Goal: Find contact information: Find contact information

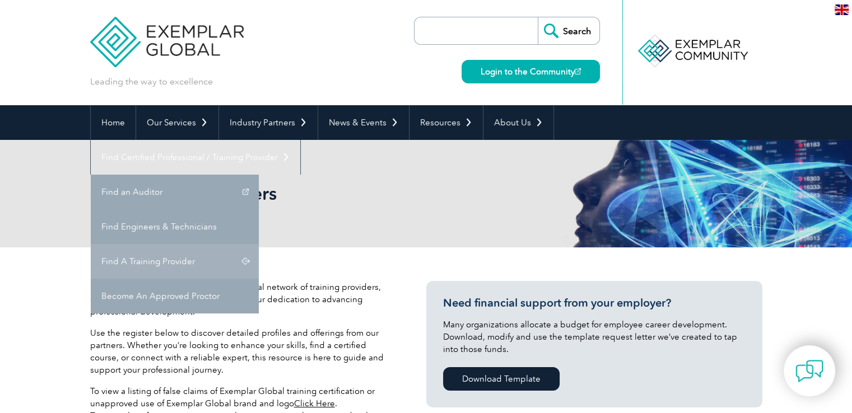
click at [259, 244] on link "Find A Training Provider" at bounding box center [175, 261] width 168 height 35
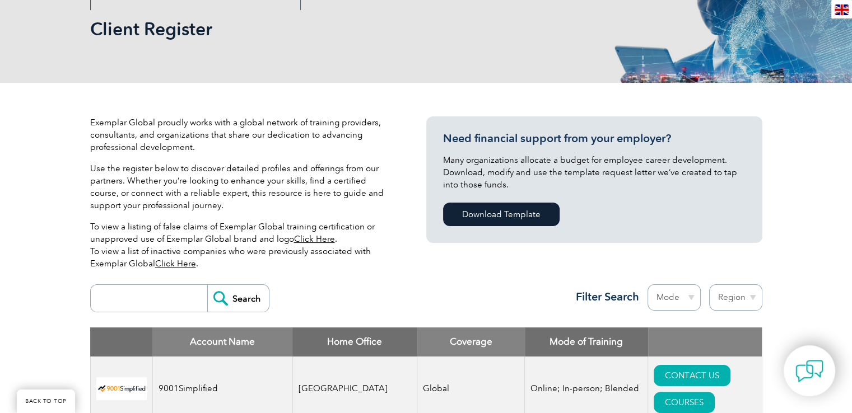
scroll to position [336, 0]
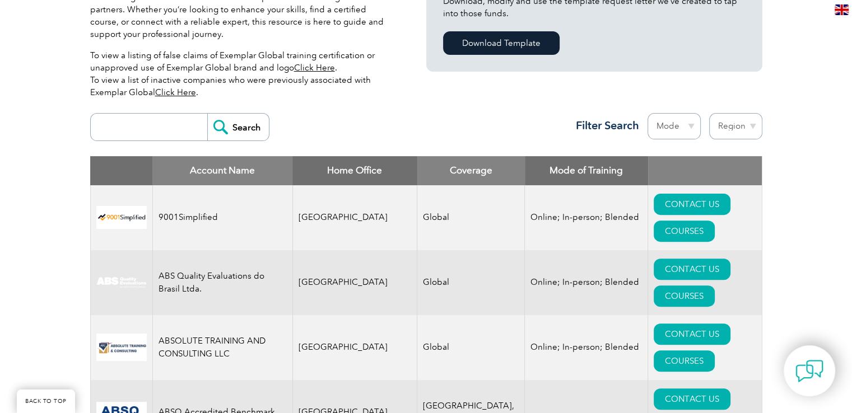
click at [750, 125] on select "Region [GEOGRAPHIC_DATA] [GEOGRAPHIC_DATA] [GEOGRAPHIC_DATA] [GEOGRAPHIC_DATA] …" at bounding box center [735, 126] width 53 height 26
select select "[GEOGRAPHIC_DATA]"
click at [709, 113] on select "Region [GEOGRAPHIC_DATA] [GEOGRAPHIC_DATA] [GEOGRAPHIC_DATA] [GEOGRAPHIC_DATA] …" at bounding box center [735, 126] width 53 height 26
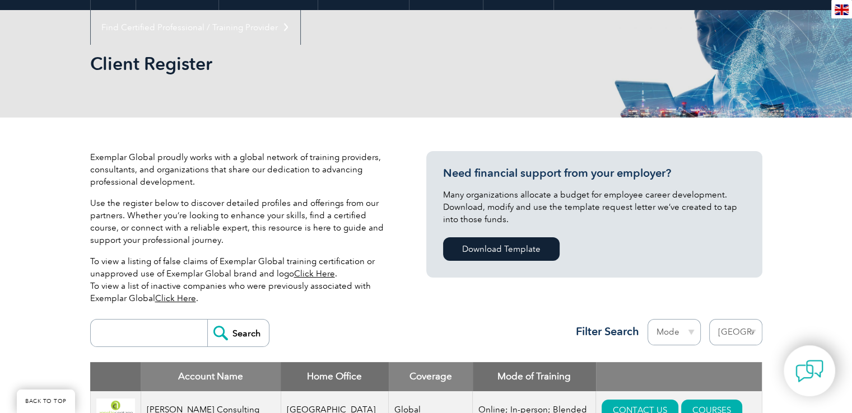
scroll to position [224, 0]
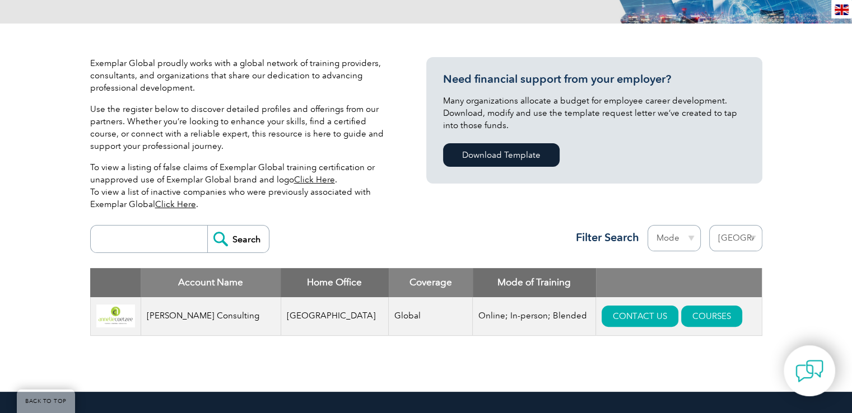
click at [755, 237] on select "Region Australia Bahrain Bangladesh Brazil Canada Colombia Dominican Republic E…" at bounding box center [735, 238] width 53 height 26
select select "[GEOGRAPHIC_DATA]"
click at [709, 225] on select "Region Australia Bahrain Bangladesh Brazil Canada Colombia Dominican Republic E…" at bounding box center [735, 238] width 53 height 26
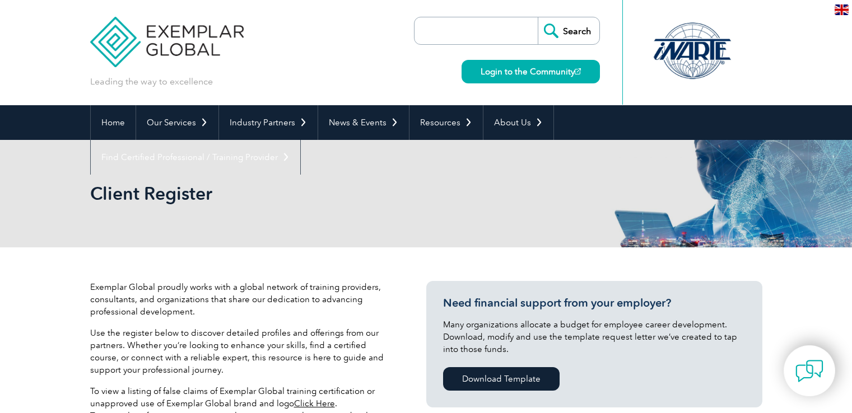
select select "[GEOGRAPHIC_DATA]"
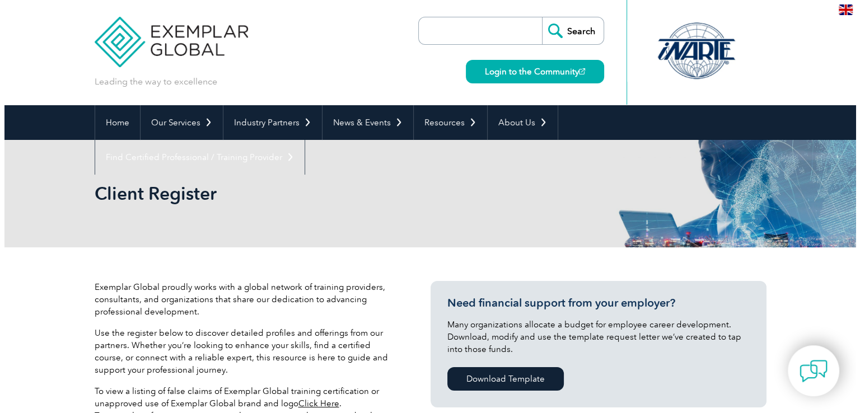
scroll to position [336, 0]
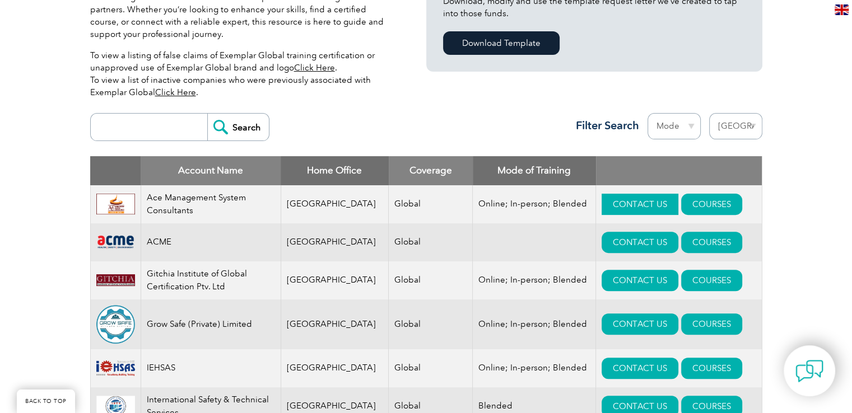
click at [602, 209] on link "CONTACT US" at bounding box center [640, 204] width 77 height 21
click at [689, 200] on link "COURSES" at bounding box center [711, 204] width 61 height 21
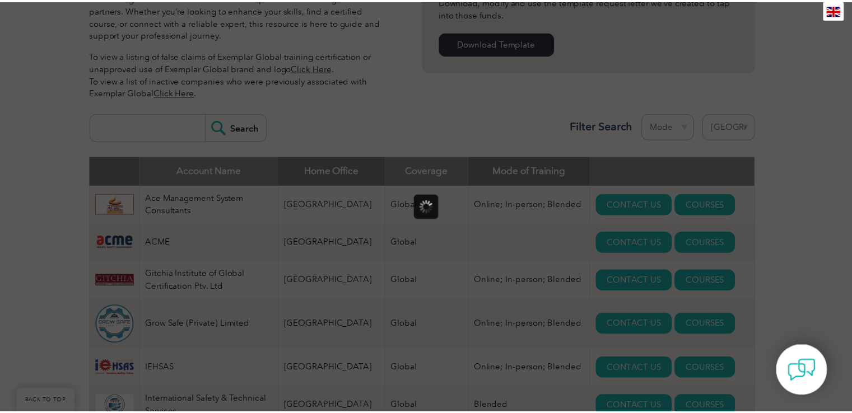
scroll to position [0, 0]
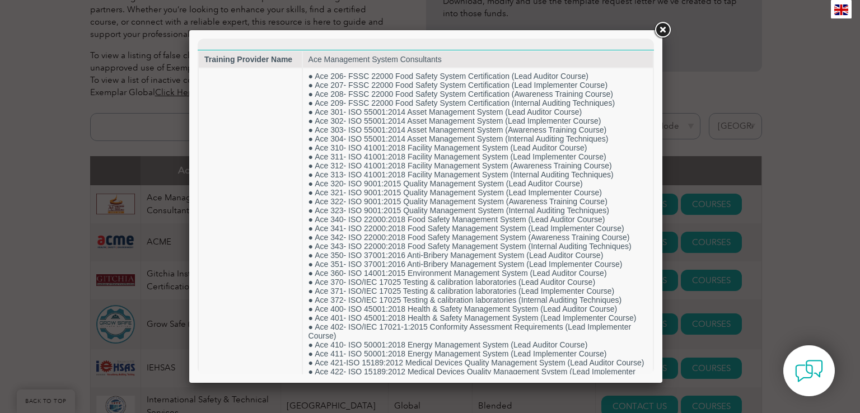
click at [657, 30] on link at bounding box center [662, 30] width 20 height 20
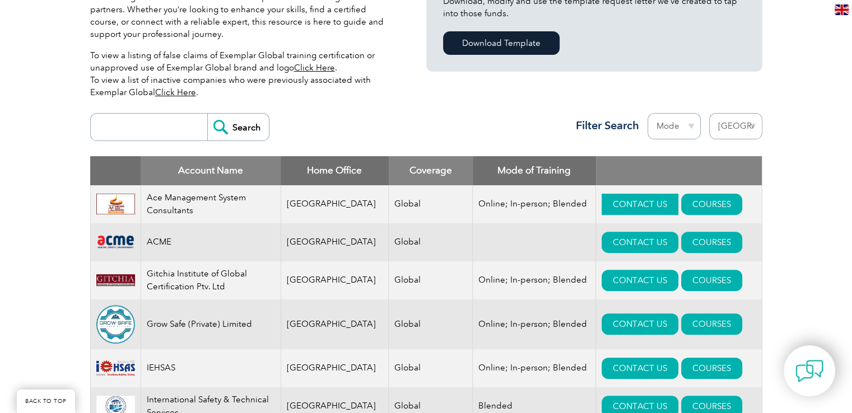
click at [623, 212] on link "CONTACT US" at bounding box center [640, 204] width 77 height 21
click at [614, 236] on link "CONTACT US" at bounding box center [640, 242] width 77 height 21
drag, startPoint x: 168, startPoint y: 253, endPoint x: 181, endPoint y: 244, distance: 15.4
click at [143, 248] on td "ACME" at bounding box center [211, 242] width 140 height 38
click at [186, 243] on td "ACME" at bounding box center [211, 242] width 140 height 38
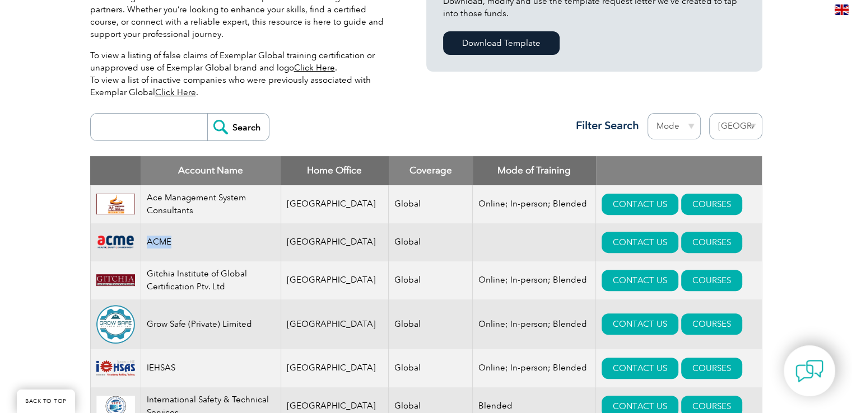
drag, startPoint x: 181, startPoint y: 240, endPoint x: 146, endPoint y: 246, distance: 35.7
click at [146, 246] on td "ACME" at bounding box center [211, 242] width 140 height 38
copy td "ACME"
click at [108, 245] on img at bounding box center [115, 242] width 39 height 16
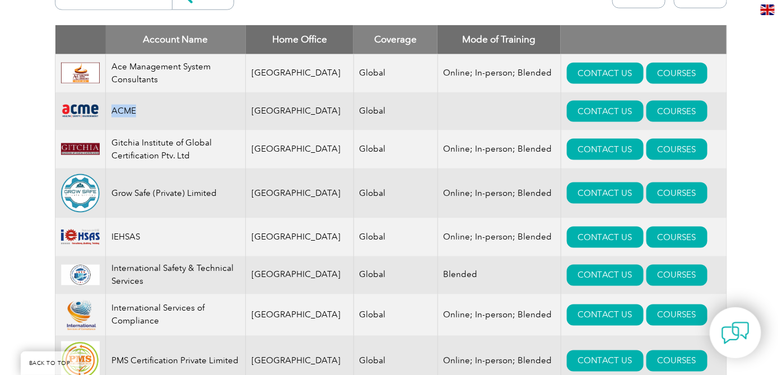
scroll to position [456, 0]
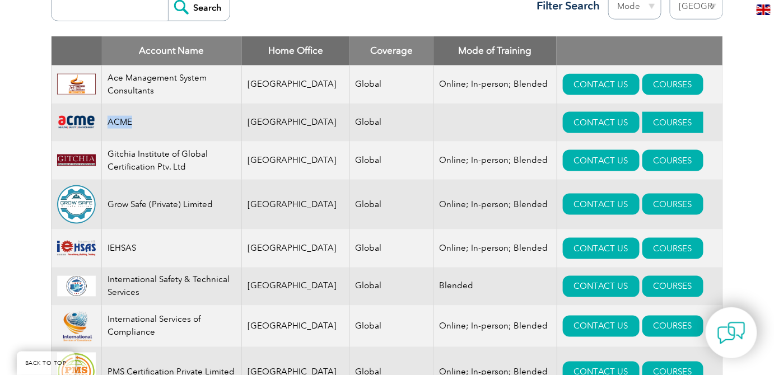
click at [644, 121] on link "COURSES" at bounding box center [672, 122] width 61 height 21
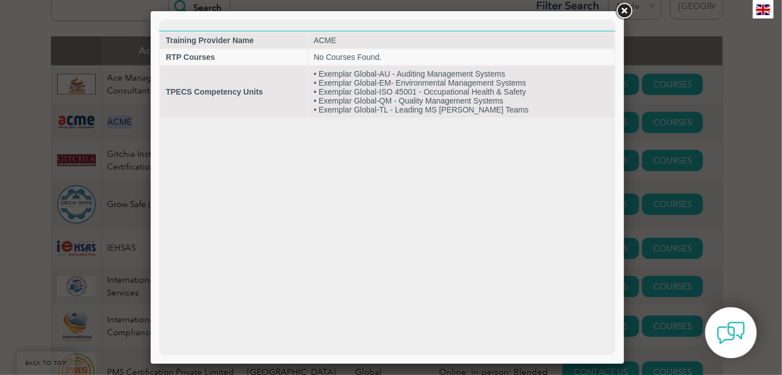
scroll to position [0, 0]
click at [624, 6] on link at bounding box center [624, 11] width 20 height 20
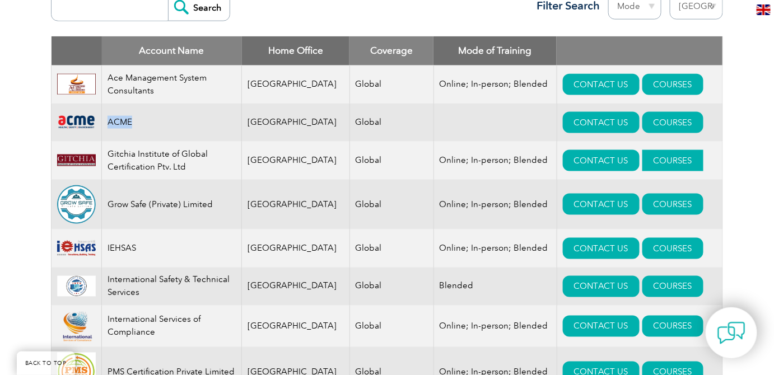
click at [654, 155] on link "COURSES" at bounding box center [672, 160] width 61 height 21
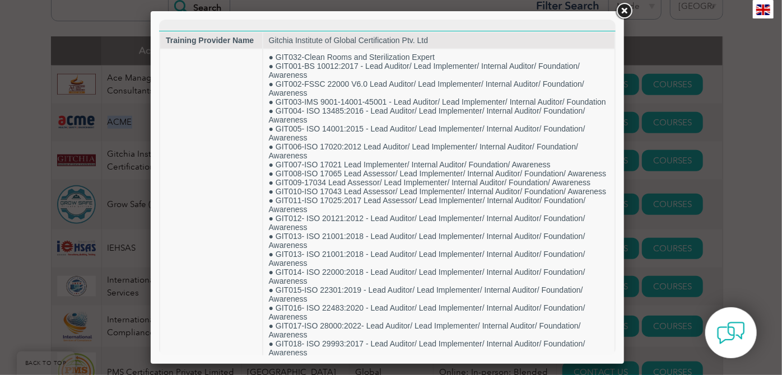
click at [626, 6] on link at bounding box center [624, 11] width 20 height 20
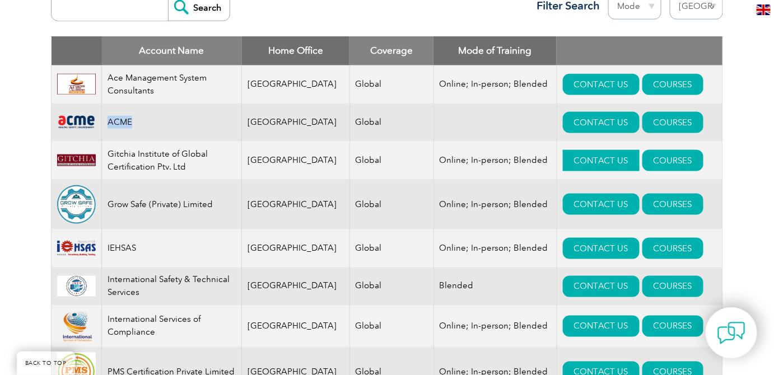
click at [586, 155] on link "CONTACT US" at bounding box center [601, 160] width 77 height 21
drag, startPoint x: 184, startPoint y: 167, endPoint x: 110, endPoint y: 148, distance: 76.5
click at [110, 148] on td "Gitchia Institute of Global Certification Ptv. Ltd" at bounding box center [172, 161] width 140 height 38
click at [121, 156] on td "Gitchia Institute of Global Certification Ptv. Ltd" at bounding box center [172, 161] width 140 height 38
click at [599, 160] on link "CONTACT US" at bounding box center [601, 160] width 77 height 21
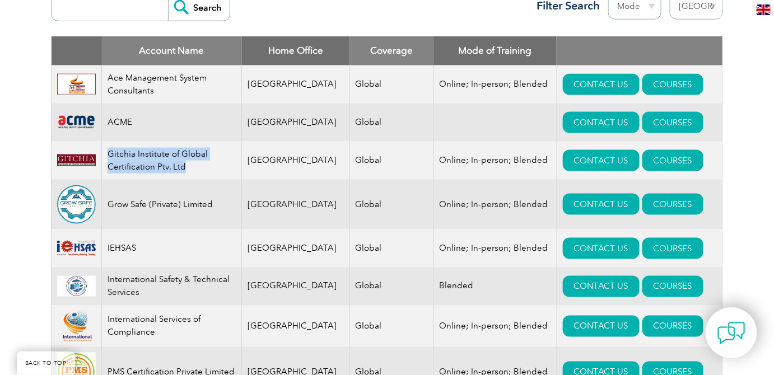
drag, startPoint x: 188, startPoint y: 167, endPoint x: 105, endPoint y: 148, distance: 85.2
click at [105, 148] on td "Gitchia Institute of Global Certification Ptv. Ltd" at bounding box center [172, 161] width 140 height 38
click at [190, 174] on td "Gitchia Institute of Global Certification Ptv. Ltd" at bounding box center [172, 161] width 140 height 38
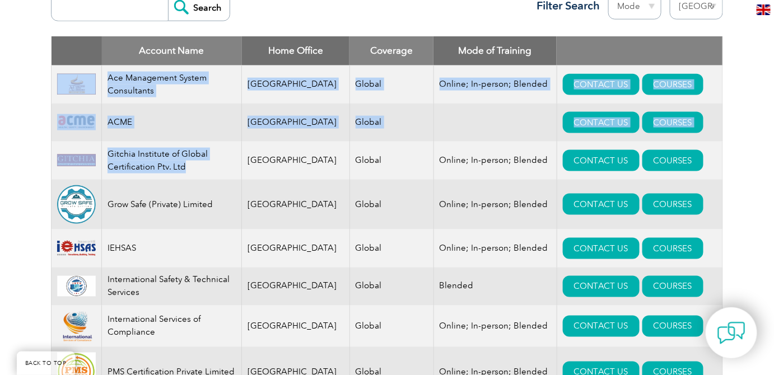
drag, startPoint x: 186, startPoint y: 167, endPoint x: 63, endPoint y: 85, distance: 148.5
click at [63, 85] on tbody "Ace Management System Consultants Pakistan Global Online; In-person; Blended CO…" at bounding box center [388, 251] width 672 height 371
click at [649, 162] on link "COURSES" at bounding box center [672, 160] width 61 height 21
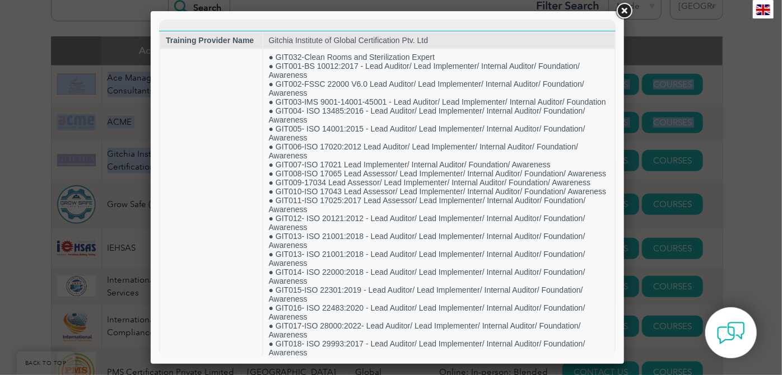
click at [623, 7] on link at bounding box center [624, 11] width 20 height 20
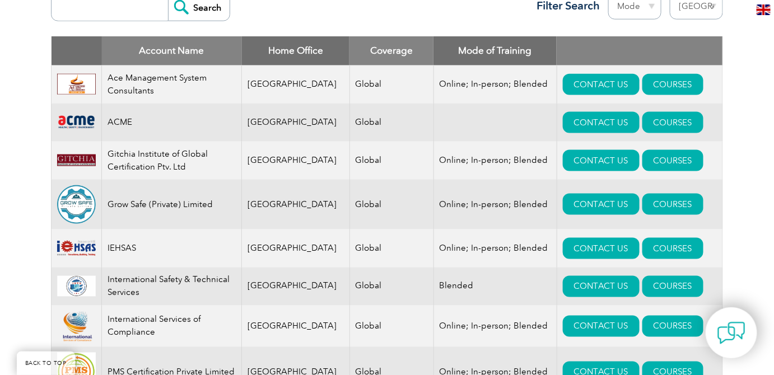
click at [283, 167] on td "[GEOGRAPHIC_DATA]" at bounding box center [296, 161] width 108 height 38
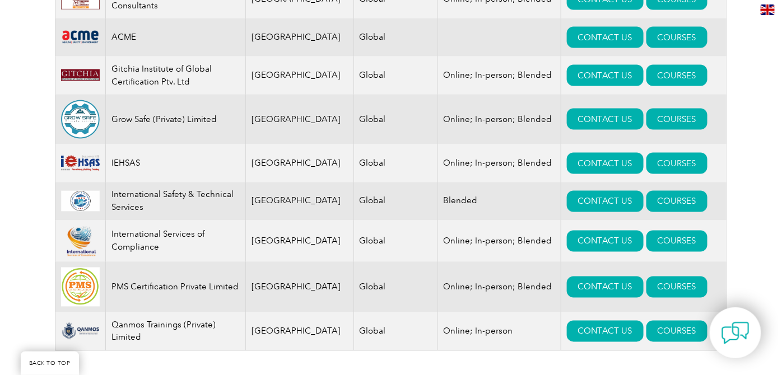
scroll to position [558, 0]
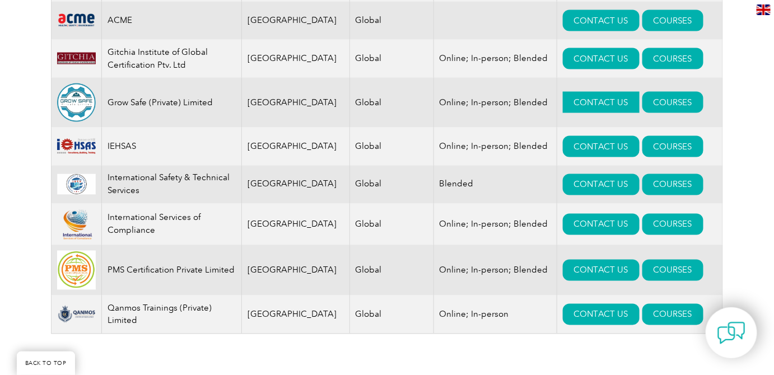
click at [563, 106] on link "CONTACT US" at bounding box center [601, 102] width 77 height 21
click at [662, 106] on link "COURSES" at bounding box center [672, 102] width 61 height 21
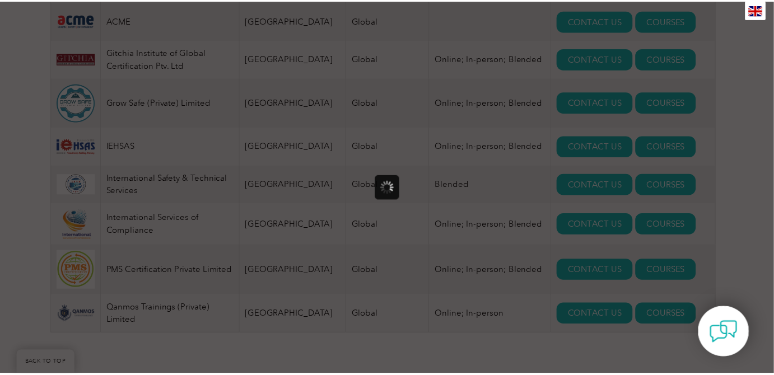
scroll to position [0, 0]
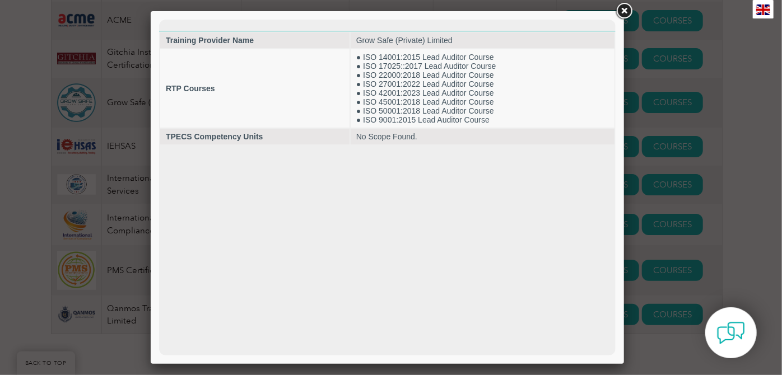
click at [623, 13] on link at bounding box center [624, 11] width 20 height 20
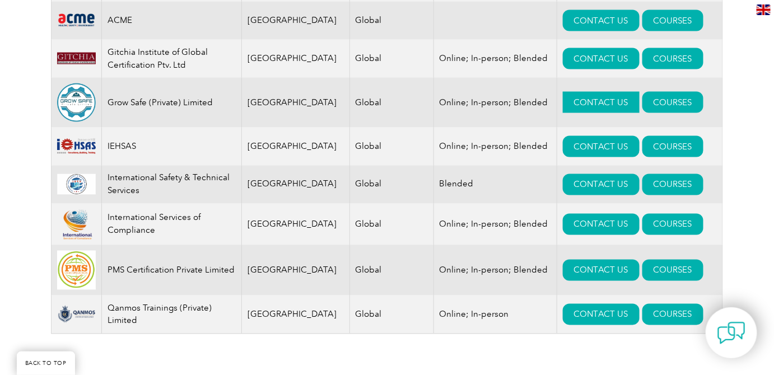
click at [568, 96] on link "CONTACT US" at bounding box center [601, 102] width 77 height 21
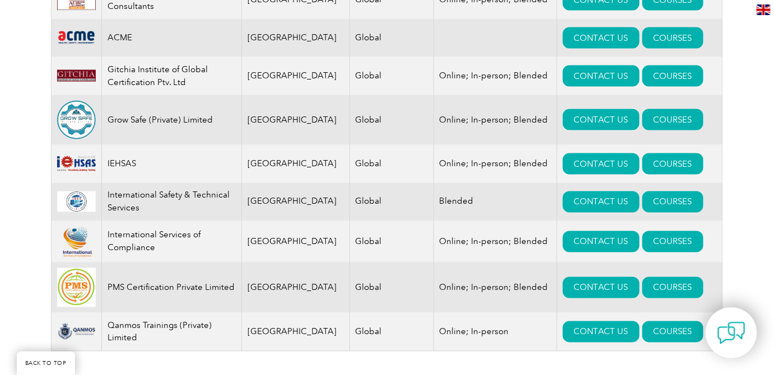
scroll to position [558, 0]
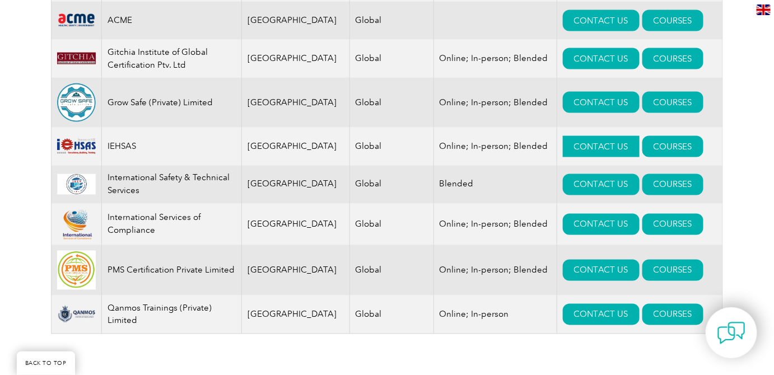
click at [591, 147] on link "CONTACT US" at bounding box center [601, 146] width 77 height 21
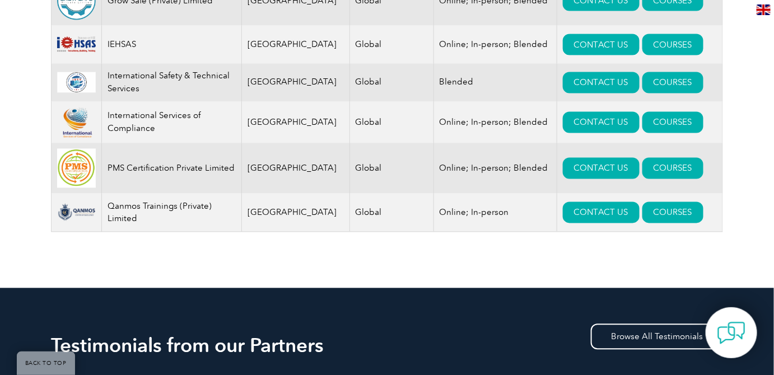
scroll to position [609, 0]
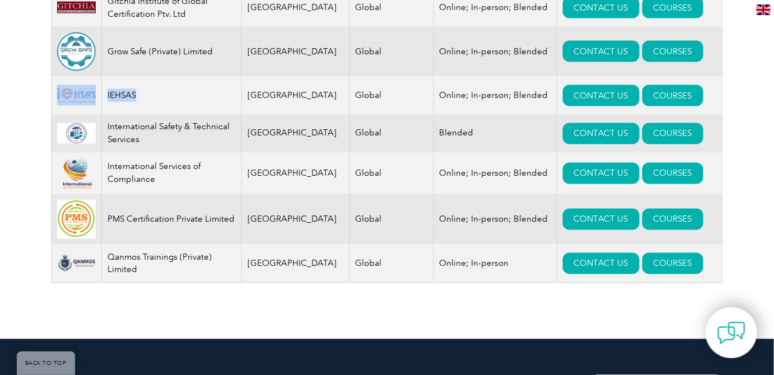
drag, startPoint x: 143, startPoint y: 97, endPoint x: 101, endPoint y: 103, distance: 41.9
click at [101, 103] on tr "IEHSAS Pakistan Global Online; In-person; Blended CONTACT US COURSES" at bounding box center [388, 96] width 672 height 38
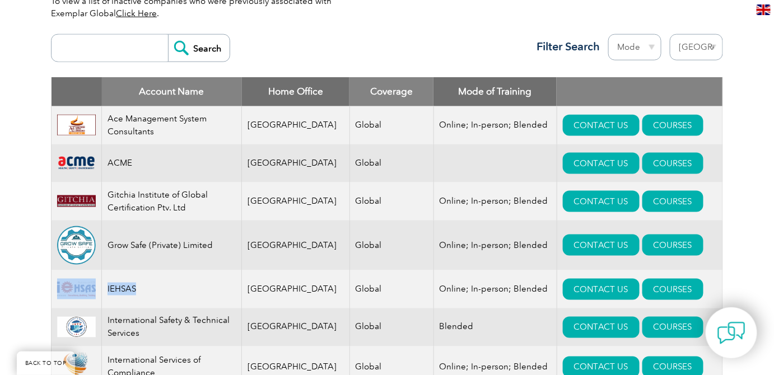
scroll to position [507, 0]
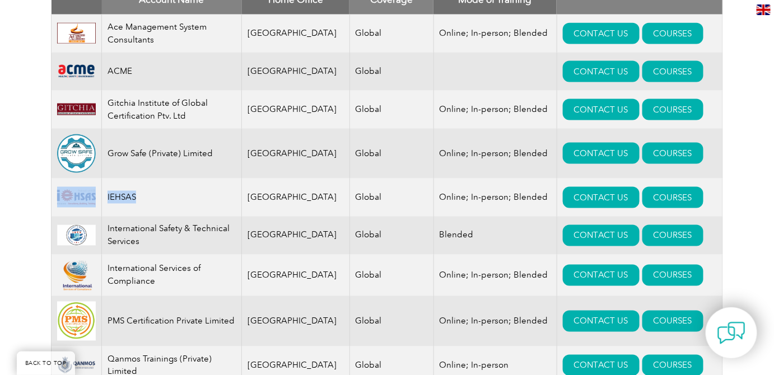
click at [173, 201] on td "IEHSAS" at bounding box center [172, 198] width 140 height 38
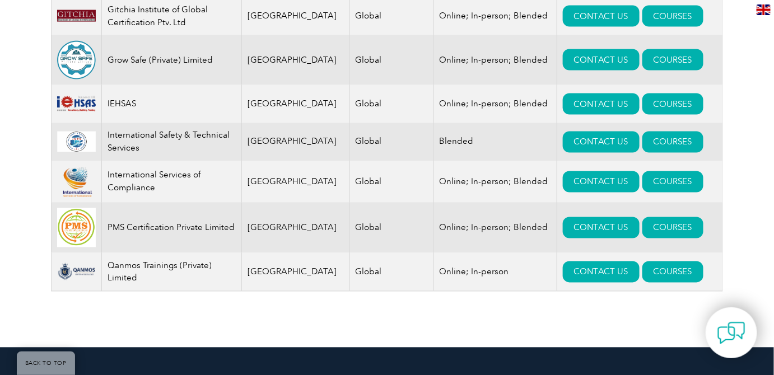
scroll to position [660, 0]
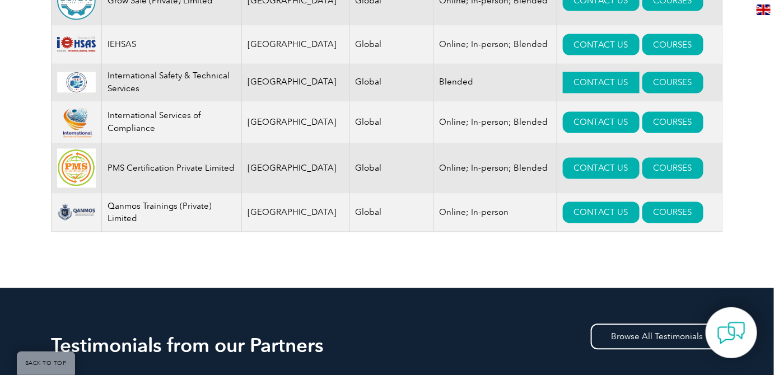
click at [563, 80] on link "CONTACT US" at bounding box center [601, 82] width 77 height 21
drag, startPoint x: 161, startPoint y: 130, endPoint x: 108, endPoint y: 120, distance: 54.3
click at [108, 120] on td "International Services of Compliance" at bounding box center [172, 123] width 140 height 42
click at [566, 170] on link "CONTACT US" at bounding box center [601, 168] width 77 height 21
click at [151, 183] on td "PMS Certification Private Limited" at bounding box center [172, 168] width 140 height 50
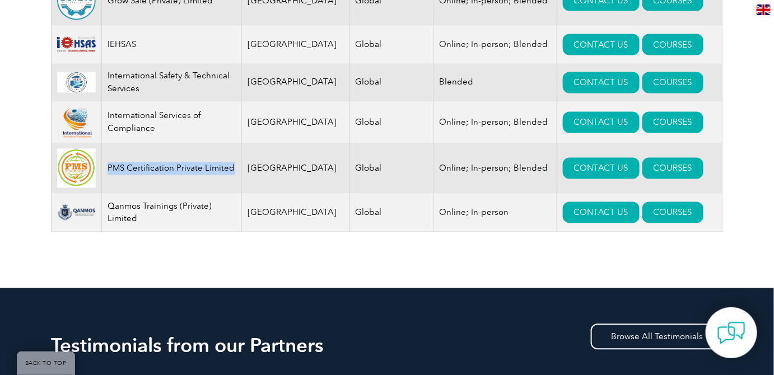
drag, startPoint x: 236, startPoint y: 171, endPoint x: 111, endPoint y: 175, distance: 125.0
click at [111, 175] on td "PMS Certification Private Limited" at bounding box center [172, 168] width 140 height 50
copy td "PMS Certification Private Limited"
